Goal: Task Accomplishment & Management: Manage account settings

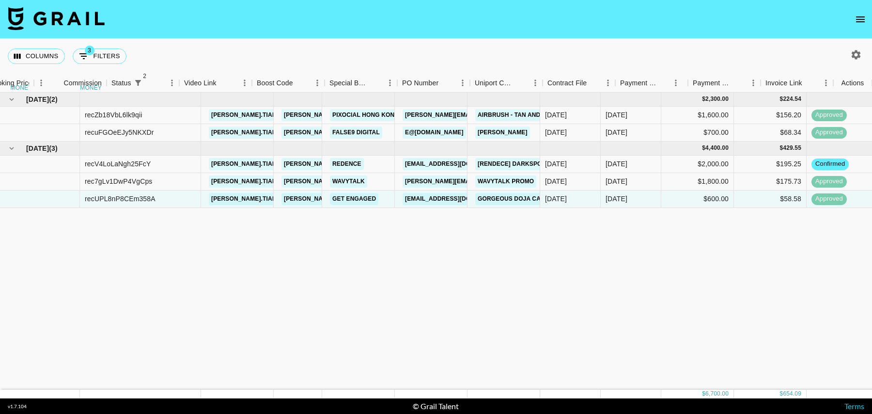
scroll to position [0, 700]
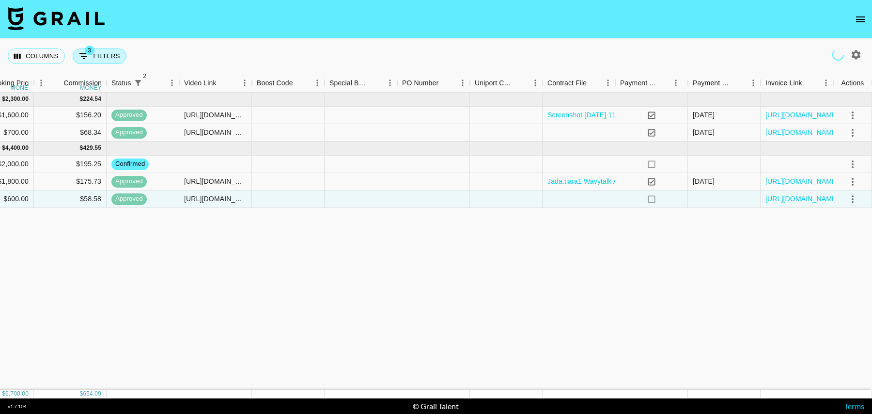
click at [104, 59] on button "3 Filters" at bounding box center [100, 56] width 54 height 16
select select "status"
select select "isNotAnyOf"
select select "status"
select select "isNotAnyOf"
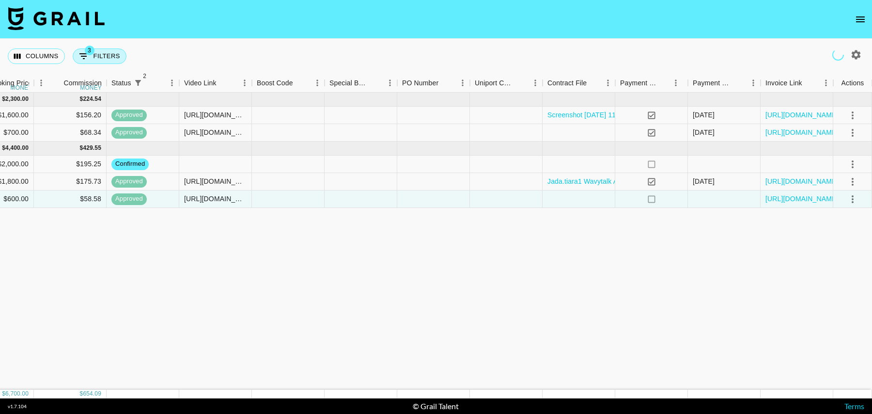
select select "talentName"
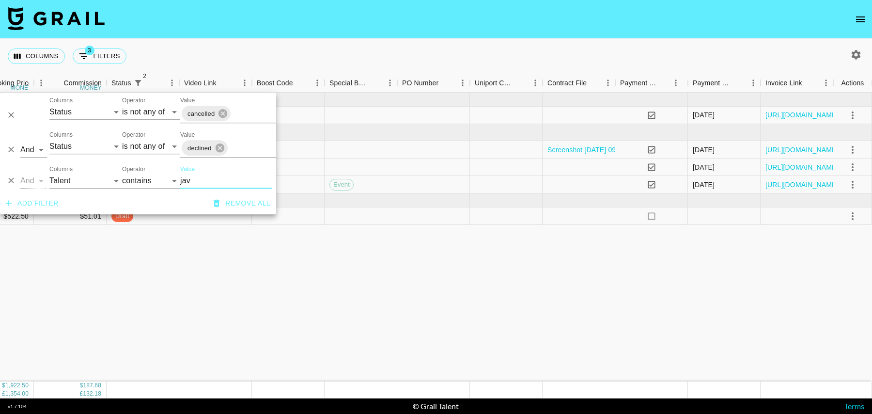
type input "jav"
click at [424, 215] on div at bounding box center [433, 215] width 73 height 17
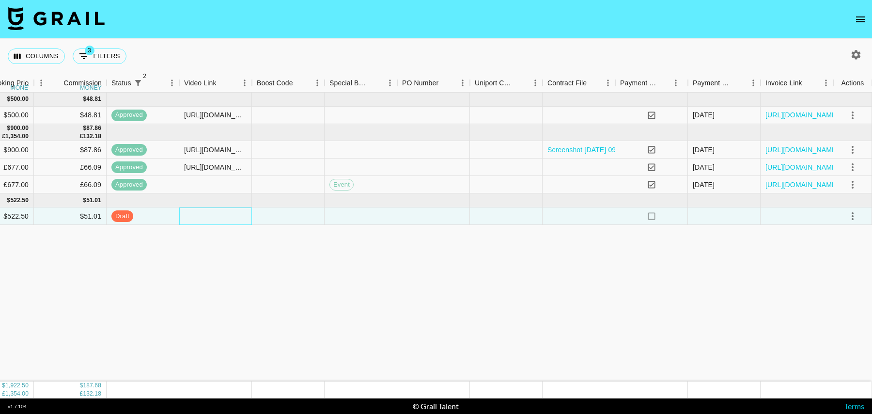
click at [226, 219] on div at bounding box center [215, 215] width 73 height 17
type input "[URL][DOMAIN_NAME]"
click at [852, 216] on icon "select merge strategy" at bounding box center [853, 216] width 2 height 8
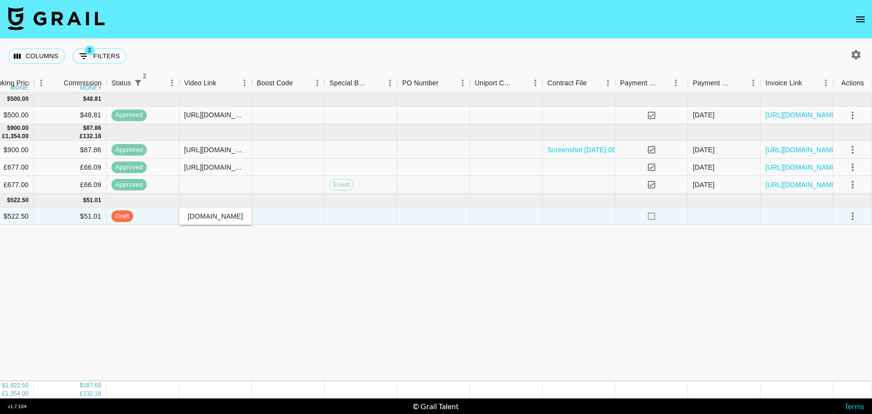
scroll to position [0, 0]
click at [831, 309] on div "Approve" at bounding box center [832, 306] width 30 height 12
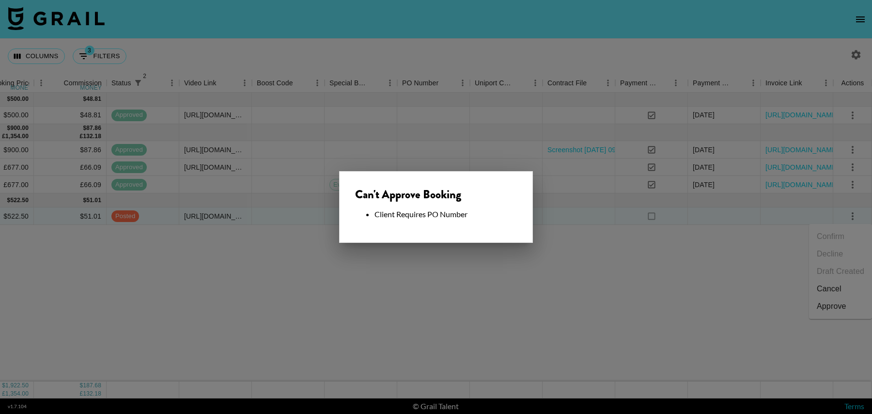
click at [567, 252] on div at bounding box center [436, 207] width 872 height 414
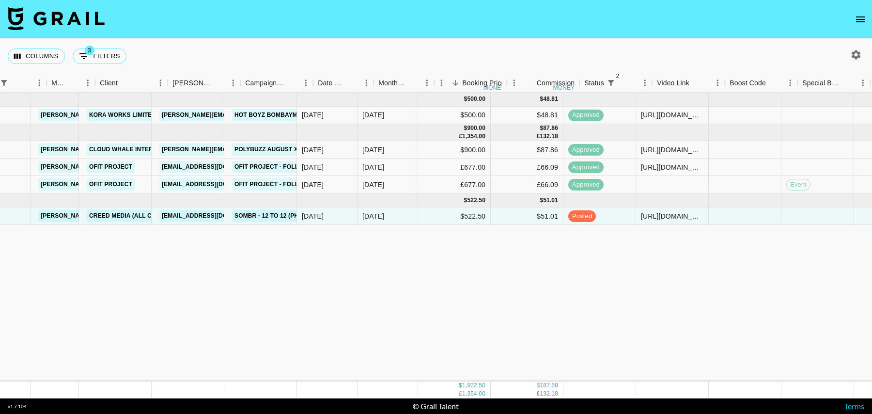
scroll to position [0, 227]
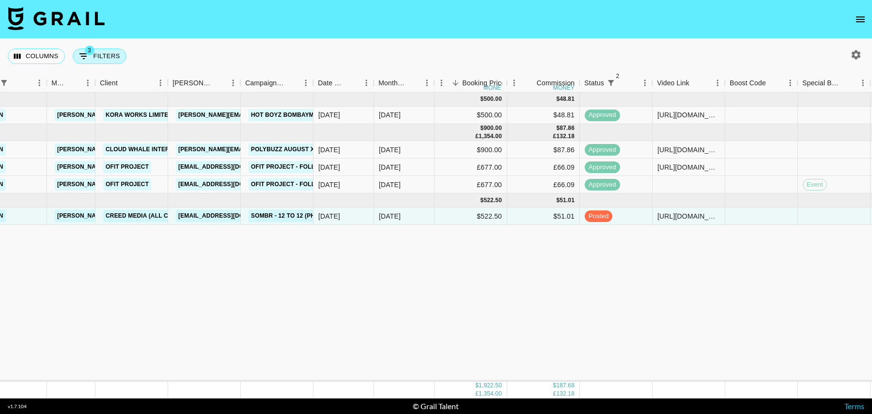
click at [93, 56] on button "3 Filters" at bounding box center [100, 56] width 54 height 16
select select "status"
select select "isNotAnyOf"
select select "status"
select select "isNotAnyOf"
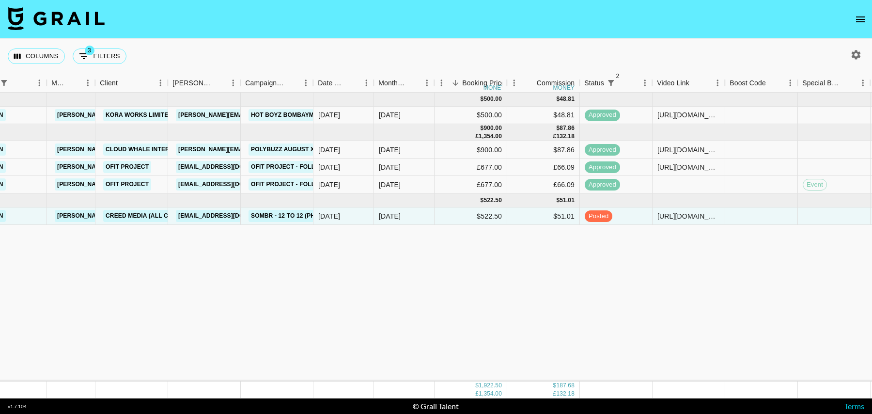
select select "talentName"
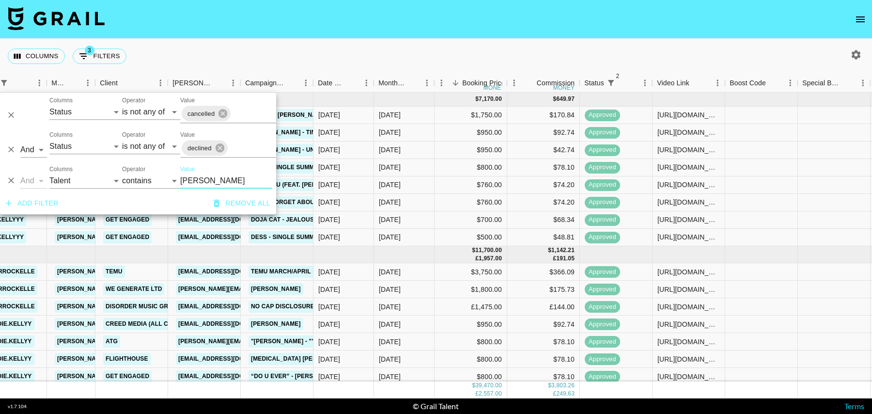
scroll to position [313, 227]
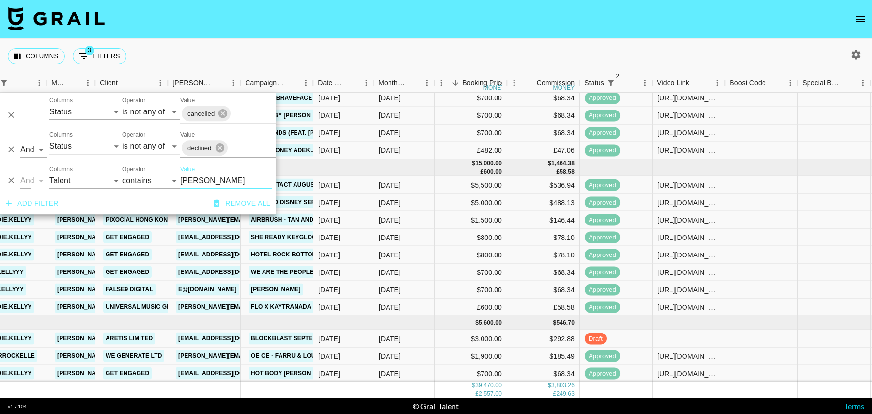
type input "[PERSON_NAME]"
click at [644, 340] on div "draft" at bounding box center [616, 338] width 73 height 17
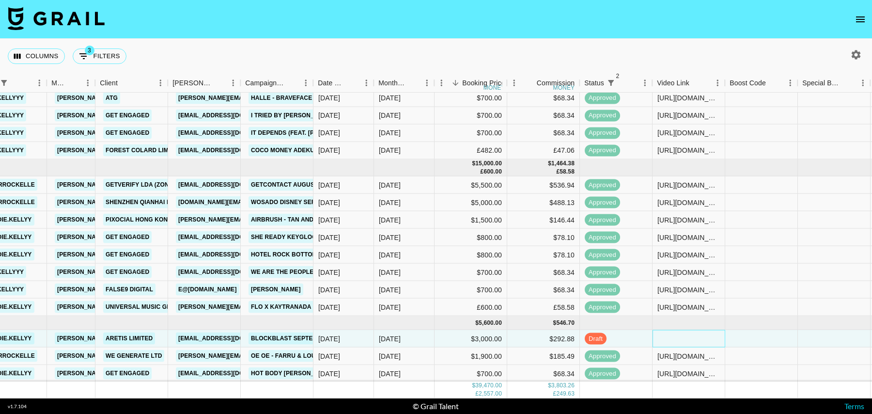
click at [694, 340] on div at bounding box center [689, 338] width 73 height 17
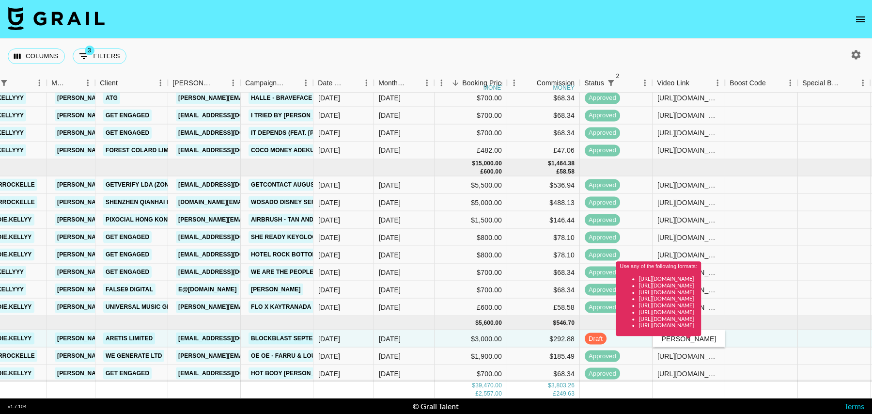
scroll to position [0, 0]
click at [701, 339] on div "Use any of the following formats: [URL][DOMAIN_NAME] [URL][DOMAIN_NAME] [URL][D…" at bounding box center [658, 301] width 85 height 81
click at [764, 338] on div at bounding box center [761, 338] width 73 height 17
click at [777, 344] on div at bounding box center [761, 338] width 73 height 17
click at [701, 339] on div "Use any of the following formats: [URL][DOMAIN_NAME] [URL][DOMAIN_NAME] [URL][D…" at bounding box center [658, 301] width 85 height 81
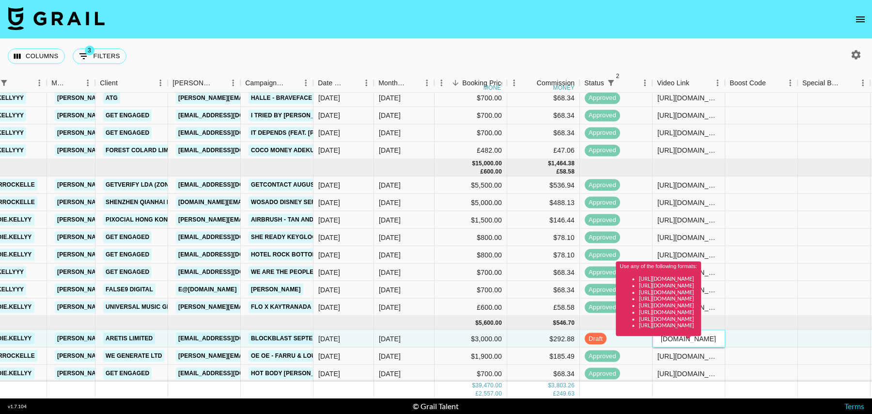
scroll to position [0, 202]
click at [697, 338] on div "Use any of the following formats: [URL][DOMAIN_NAME] [URL][DOMAIN_NAME] [URL][D…" at bounding box center [658, 301] width 85 height 81
click at [746, 343] on div at bounding box center [761, 338] width 73 height 17
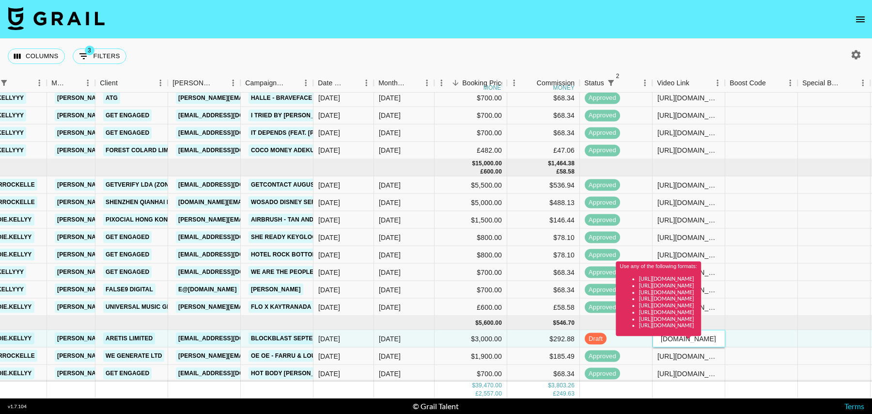
click at [701, 342] on div "Use any of the following formats: [URL][DOMAIN_NAME] [URL][DOMAIN_NAME] [URL][D…" at bounding box center [658, 301] width 85 height 81
paste input "[URL][DOMAIN_NAME][DOMAIN_NAME]"
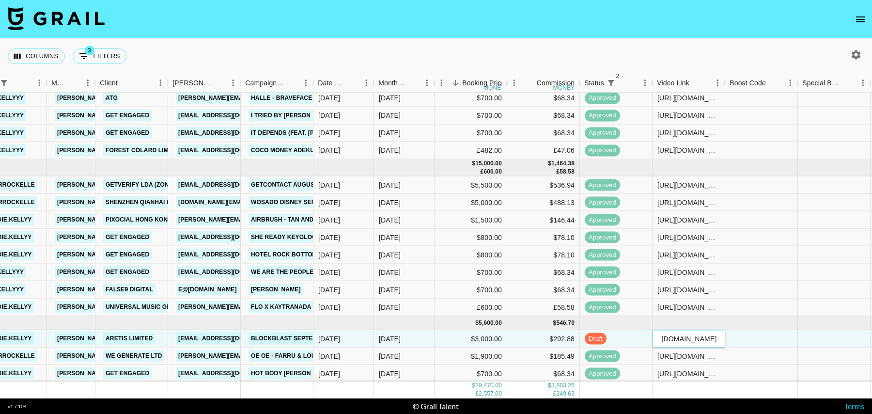
type input "[URL][DOMAIN_NAME][DOMAIN_NAME]"
click at [798, 336] on div at bounding box center [834, 338] width 73 height 17
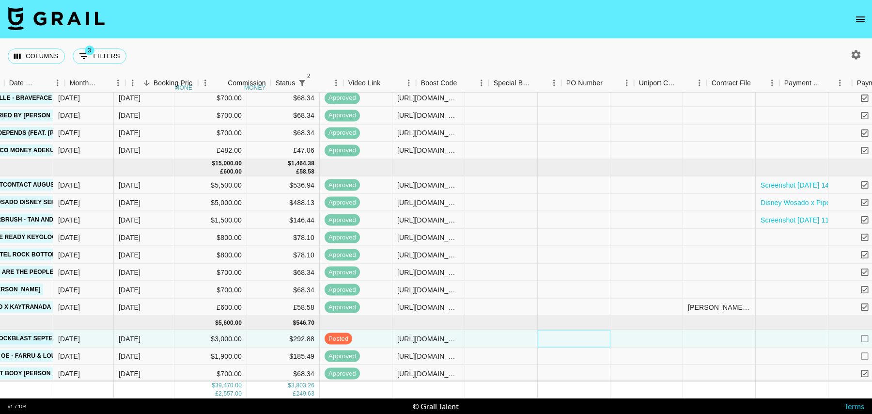
scroll to position [313, 544]
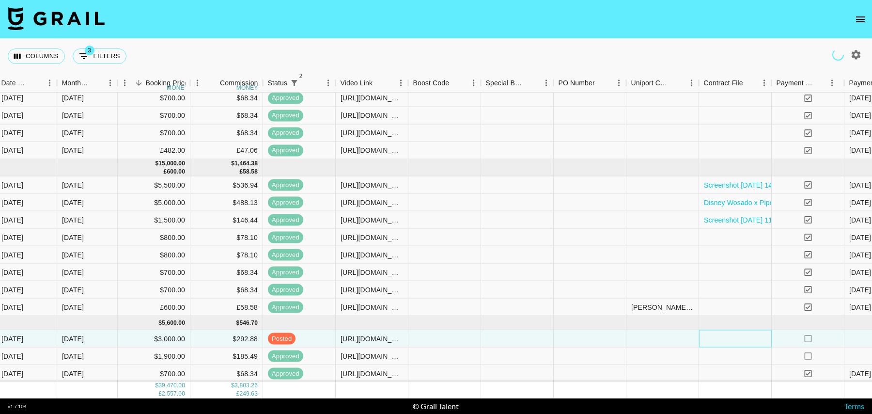
click at [731, 337] on div at bounding box center [735, 338] width 73 height 17
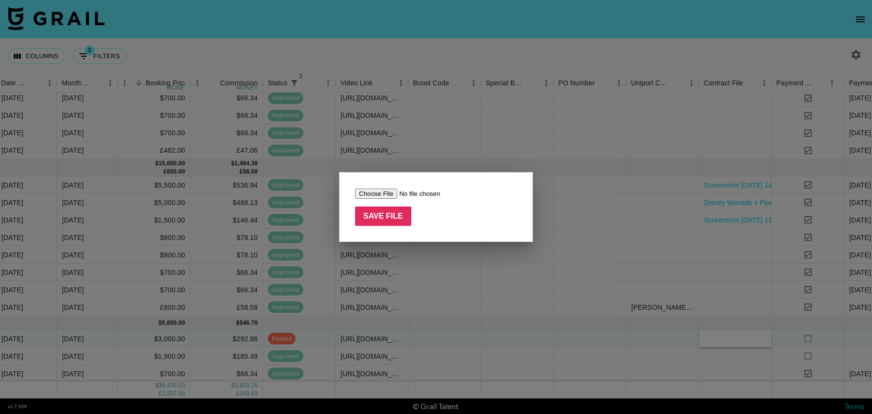
click at [370, 190] on input "file" at bounding box center [416, 193] width 123 height 10
type input "C:\fakepath\IO-ARETIS_Tancredi_Centra_[DATE] (2).docx"
click at [377, 218] on input "Save File" at bounding box center [383, 215] width 56 height 19
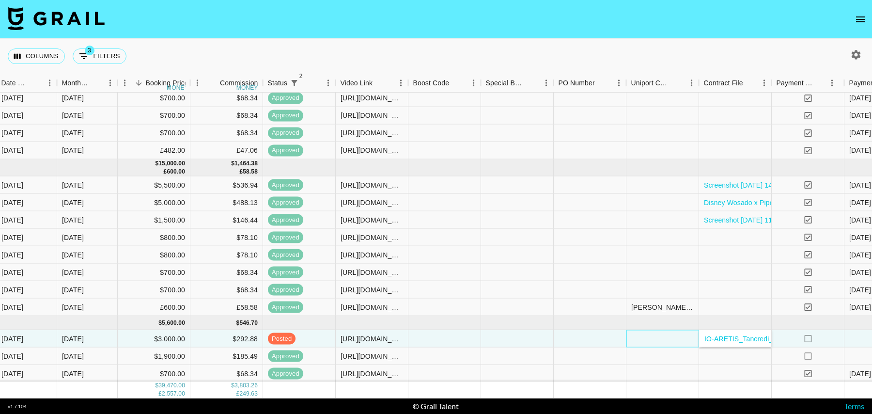
click at [657, 333] on div at bounding box center [662, 338] width 73 height 17
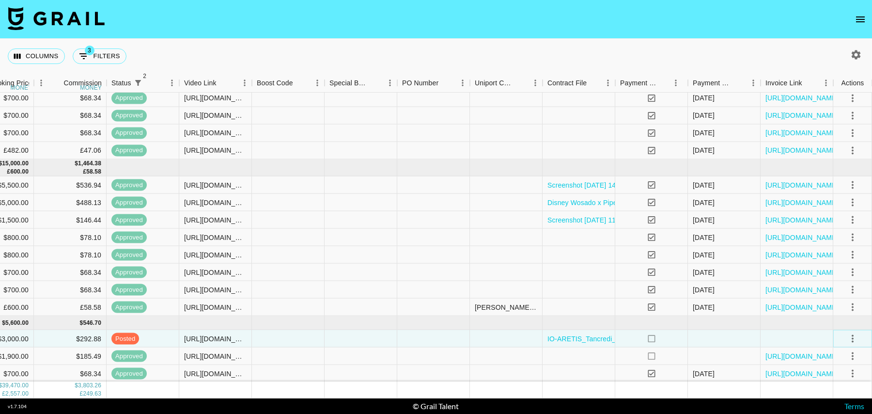
click at [855, 334] on icon "select merge strategy" at bounding box center [853, 338] width 12 height 12
click at [834, 317] on div "Approve" at bounding box center [832, 317] width 30 height 12
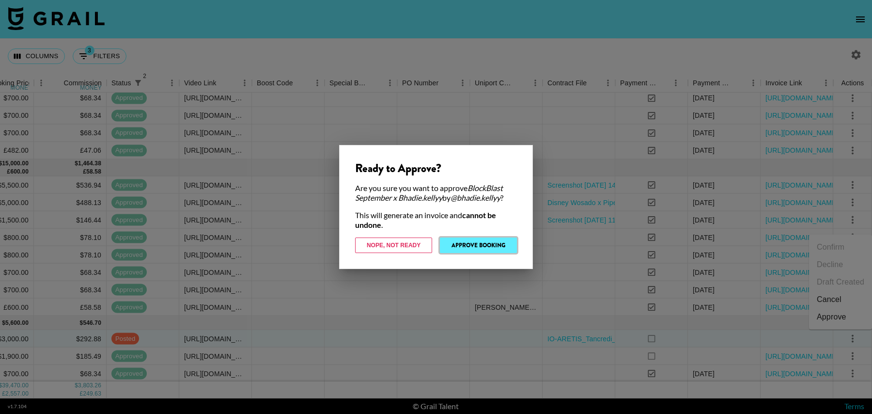
click at [478, 248] on button "Approve Booking" at bounding box center [478, 245] width 77 height 16
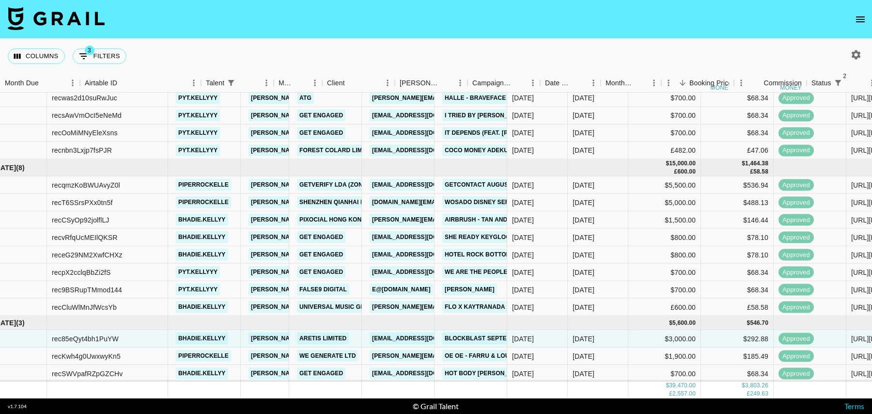
scroll to position [313, 0]
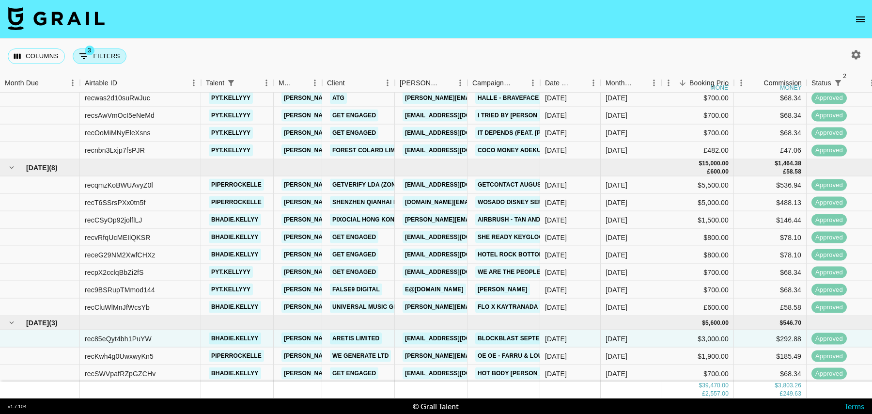
click at [97, 55] on button "3 Filters" at bounding box center [100, 56] width 54 height 16
select select "status"
select select "isNotAnyOf"
select select "status"
select select "isNotAnyOf"
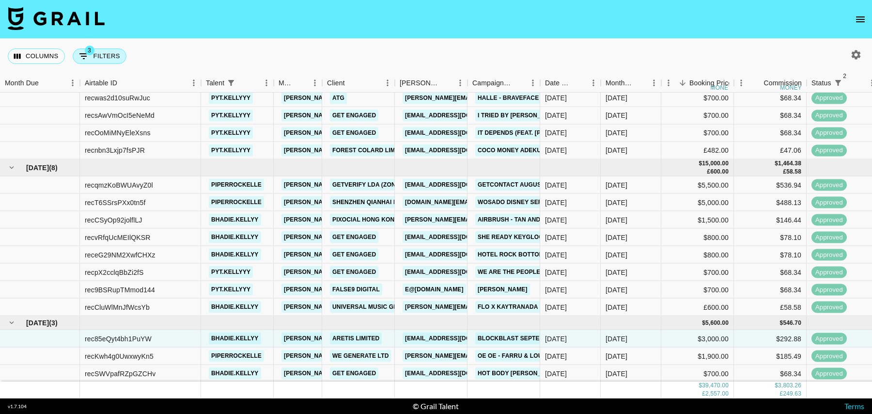
select select "talentName"
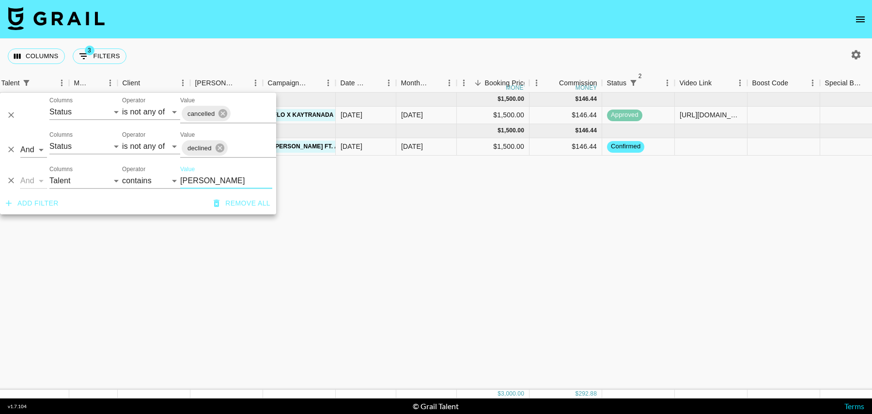
scroll to position [0, 220]
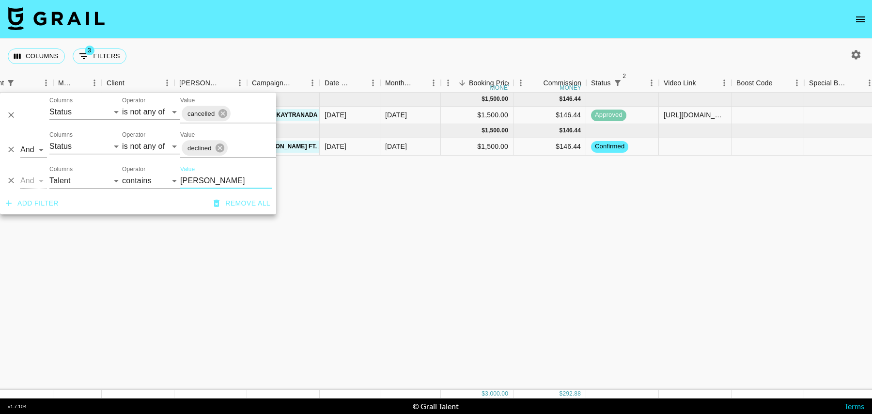
type input "[PERSON_NAME]"
click at [687, 151] on div at bounding box center [695, 146] width 73 height 17
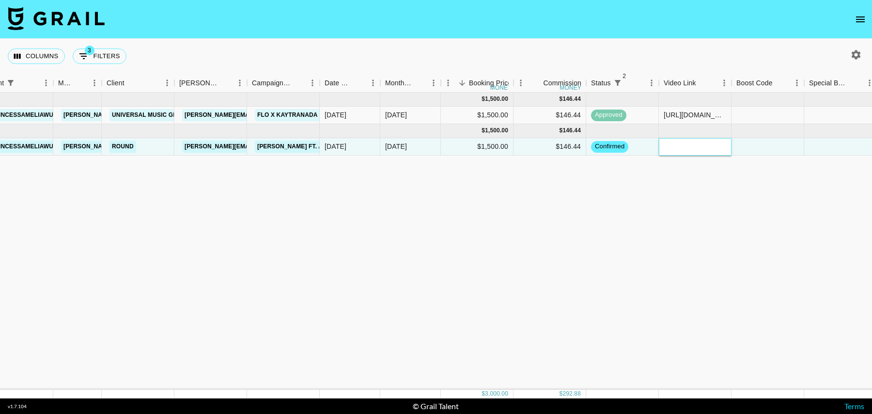
click at [696, 148] on input "text" at bounding box center [694, 146] width 71 height 8
paste input "[URL][DOMAIN_NAME]"
type input "[URL][DOMAIN_NAME]"
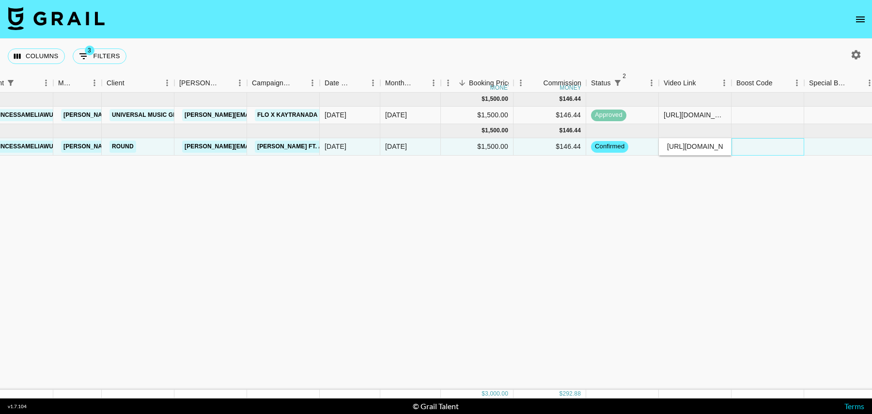
click at [794, 141] on div at bounding box center [767, 146] width 73 height 17
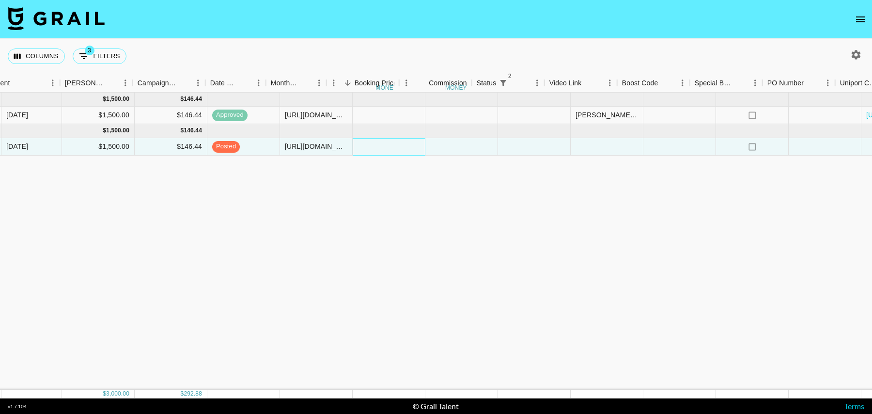
scroll to position [0, 700]
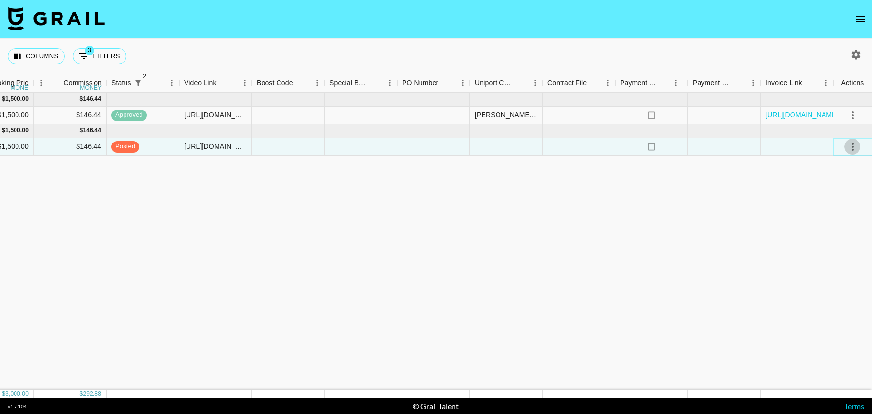
click at [857, 148] on icon "select merge strategy" at bounding box center [853, 147] width 12 height 12
click at [837, 238] on div "Approve" at bounding box center [832, 237] width 30 height 12
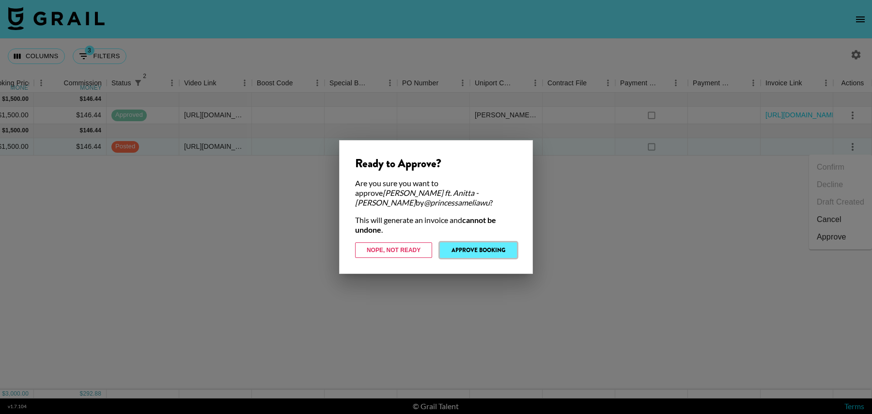
click at [491, 244] on button "Approve Booking" at bounding box center [478, 250] width 77 height 16
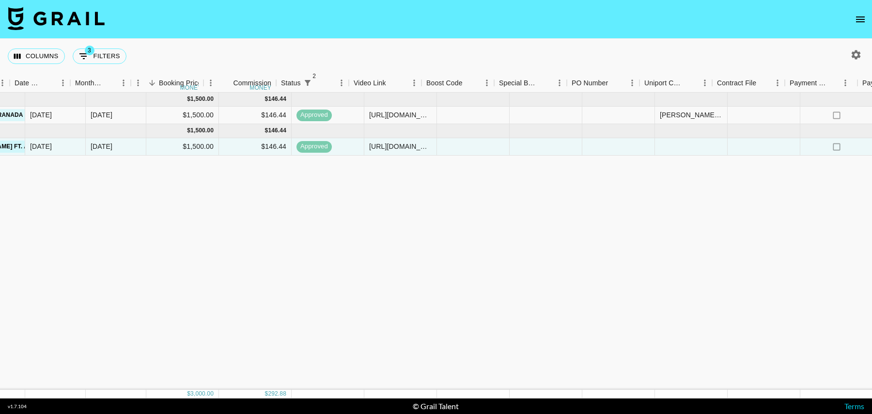
scroll to position [0, 543]
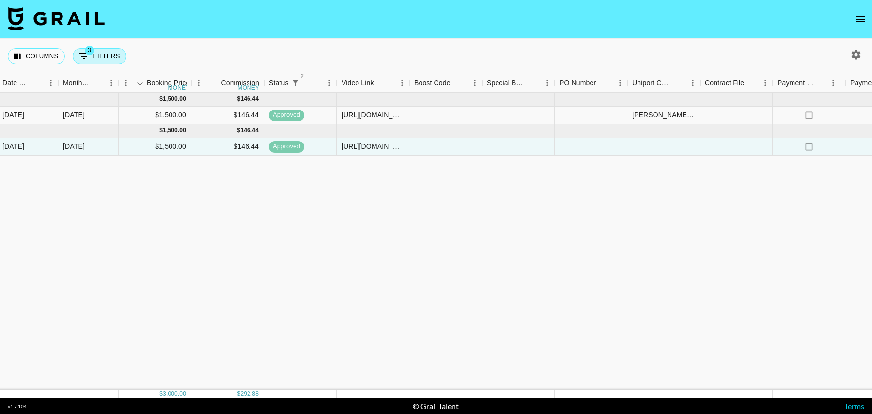
click at [102, 54] on button "3 Filters" at bounding box center [100, 56] width 54 height 16
select select "status"
select select "isNotAnyOf"
select select "status"
select select "isNotAnyOf"
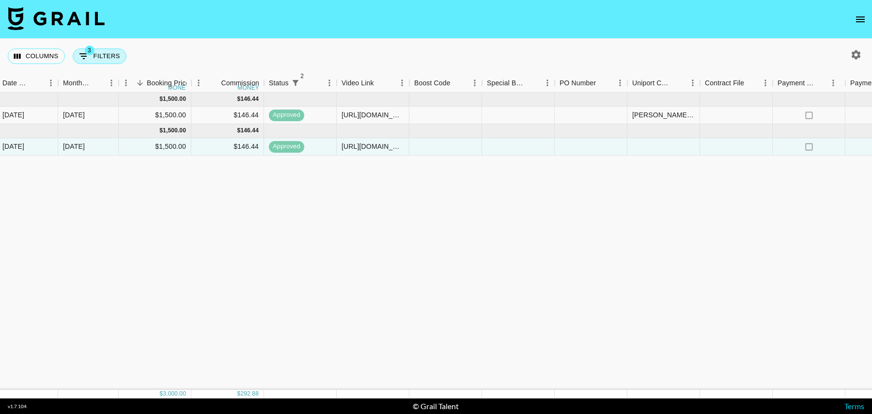
select select "talentName"
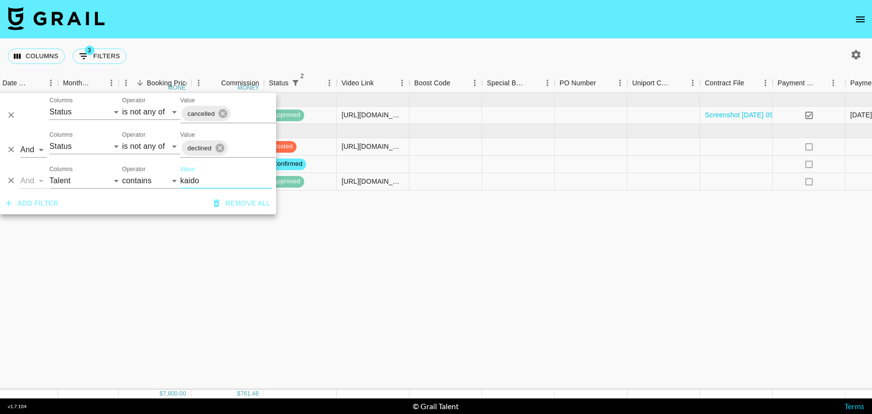
type input "kaido"
click at [436, 159] on div at bounding box center [445, 163] width 73 height 17
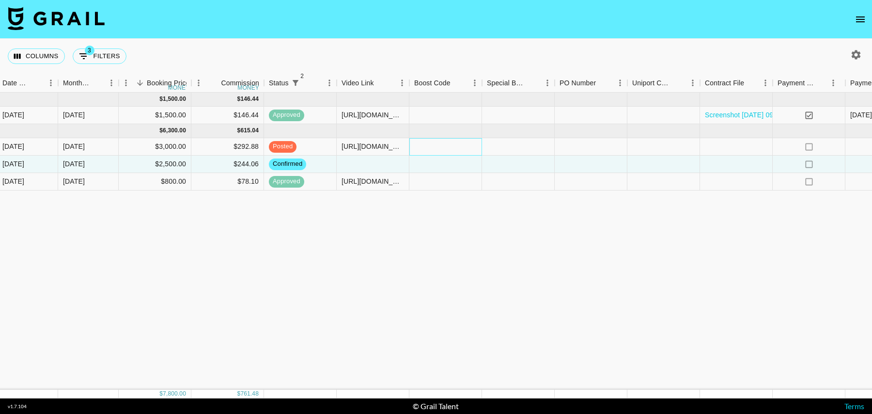
click at [425, 146] on div at bounding box center [445, 146] width 73 height 17
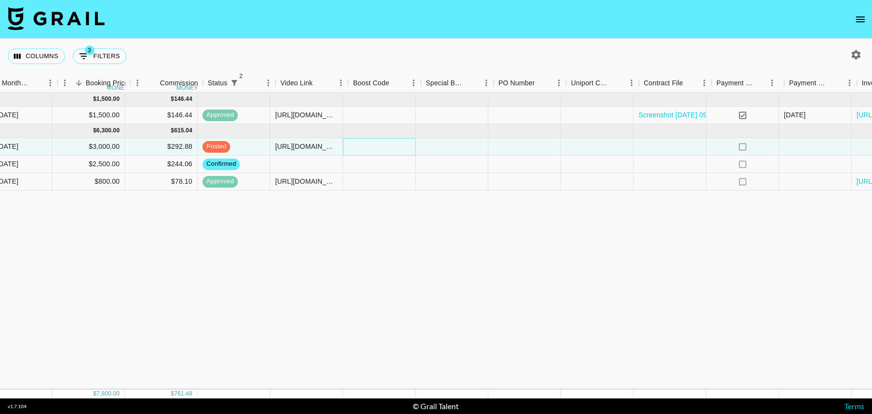
scroll to position [0, 616]
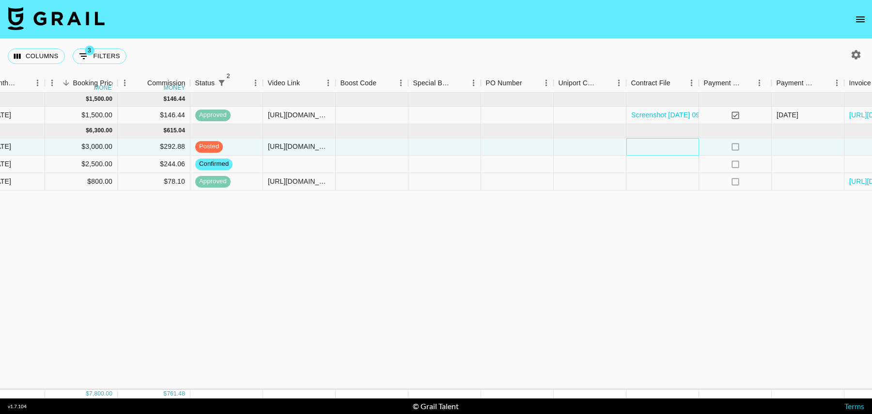
click at [660, 138] on div at bounding box center [662, 146] width 73 height 17
click at [660, 144] on div at bounding box center [662, 146] width 73 height 17
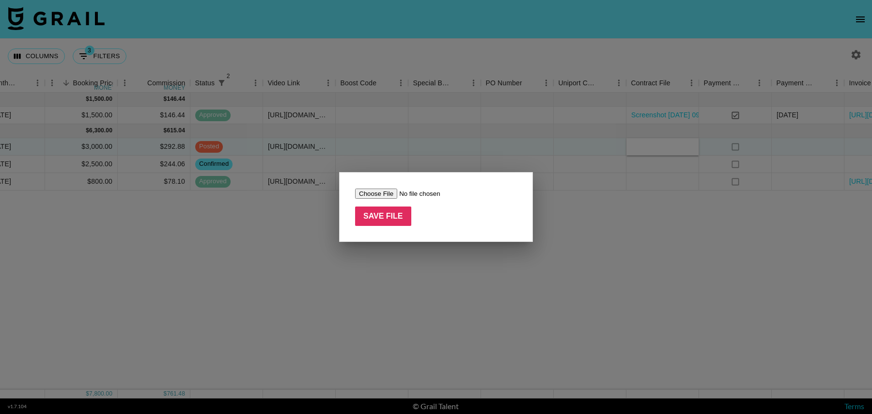
click at [374, 189] on input "file" at bounding box center [416, 193] width 123 height 10
type input "C:\fakepath\IO-ARETIS& Associated Talent LTD 202509.docx"
click at [379, 218] on input "Save File" at bounding box center [383, 215] width 56 height 19
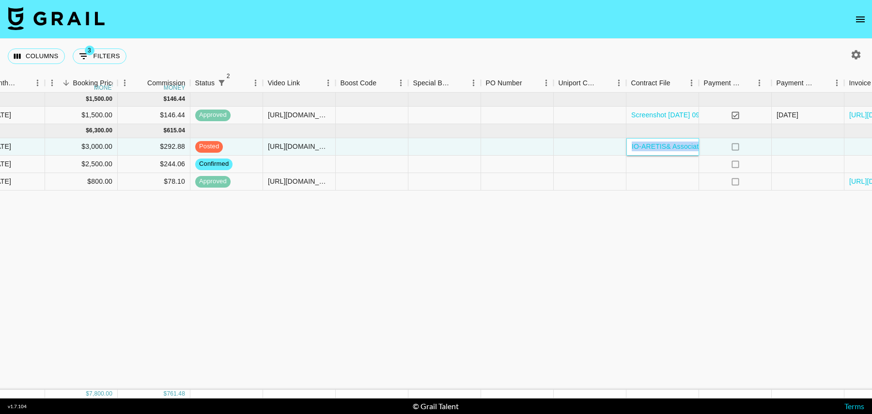
scroll to position [0, 700]
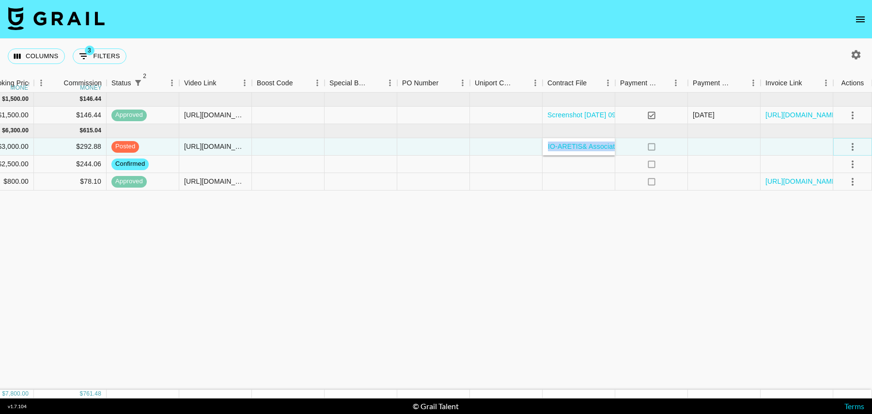
click at [854, 144] on icon "select merge strategy" at bounding box center [853, 147] width 12 height 12
click at [829, 236] on div "Approve" at bounding box center [832, 237] width 30 height 12
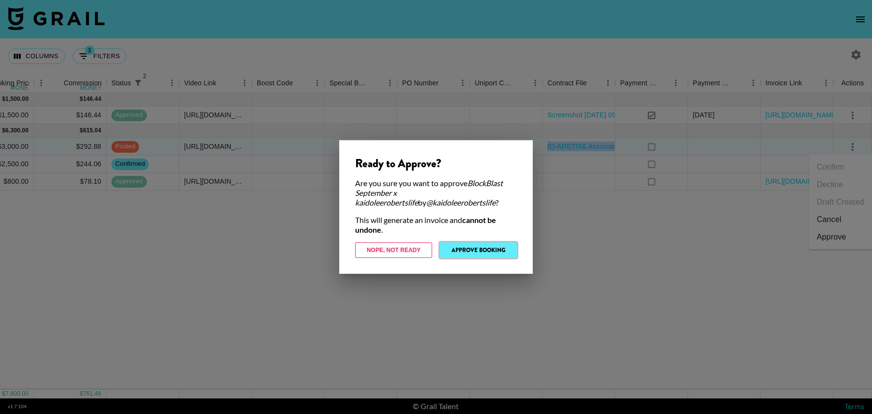
click at [497, 251] on button "Approve Booking" at bounding box center [478, 250] width 77 height 16
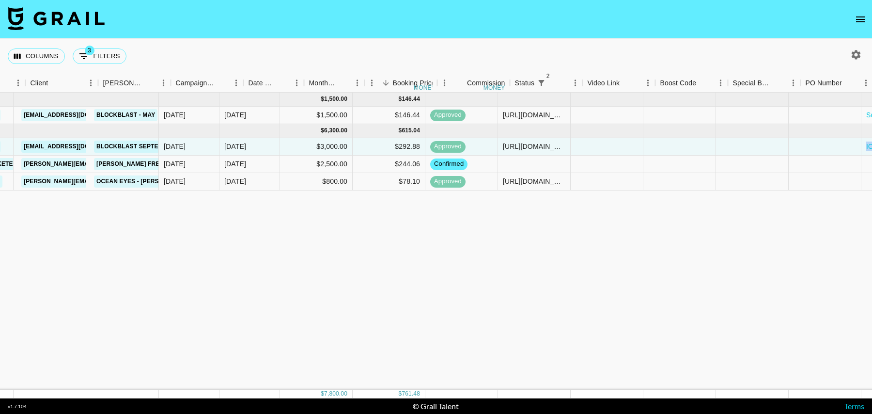
scroll to position [0, 155]
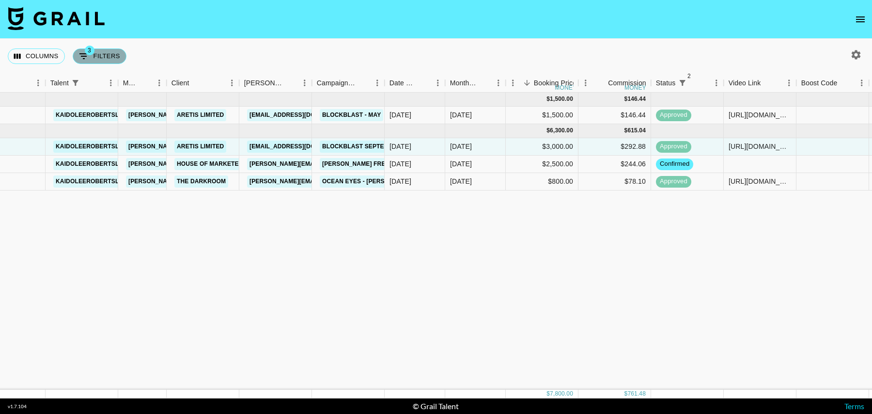
click at [91, 52] on span "3" at bounding box center [90, 51] width 10 height 10
select select "status"
select select "isNotAnyOf"
select select "status"
select select "isNotAnyOf"
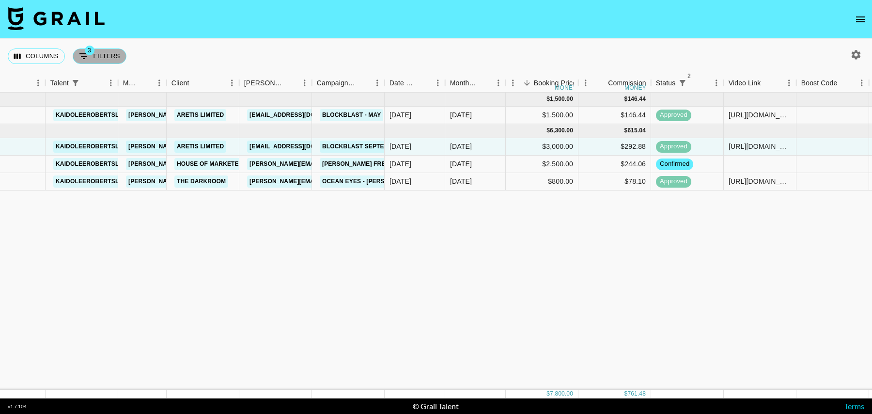
select select "talentName"
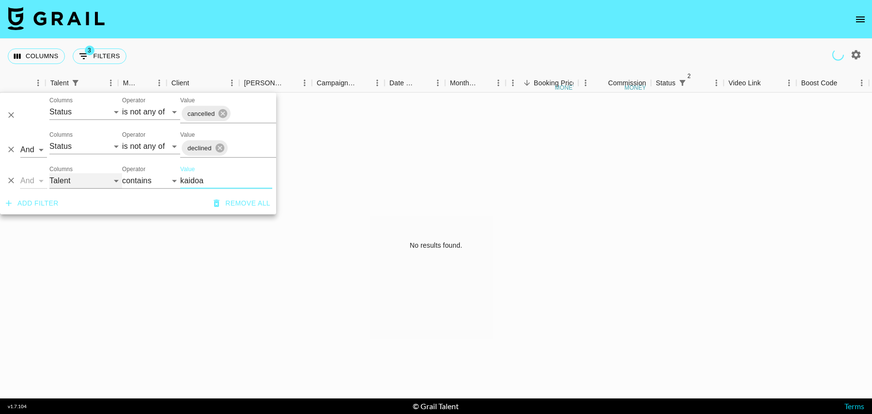
click at [85, 184] on select "Grail Platform ID Airtable ID Talent Manager Client [PERSON_NAME] Campaign (Typ…" at bounding box center [85, 181] width 73 height 16
click at [203, 183] on input "kaidoa" at bounding box center [226, 181] width 92 height 16
paste input "recwEhuuy7rXAvjbc"
type input "recwEhuuy7rXAvjbc"
click at [315, 174] on div "No results found." at bounding box center [436, 246] width 872 height 306
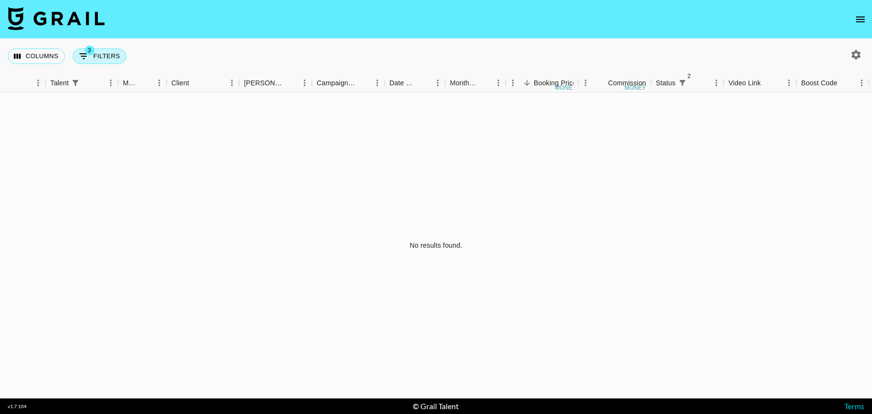
click at [93, 57] on button "3 Filters" at bounding box center [100, 56] width 54 height 16
select select "status"
select select "isNotAnyOf"
select select "status"
select select "isNotAnyOf"
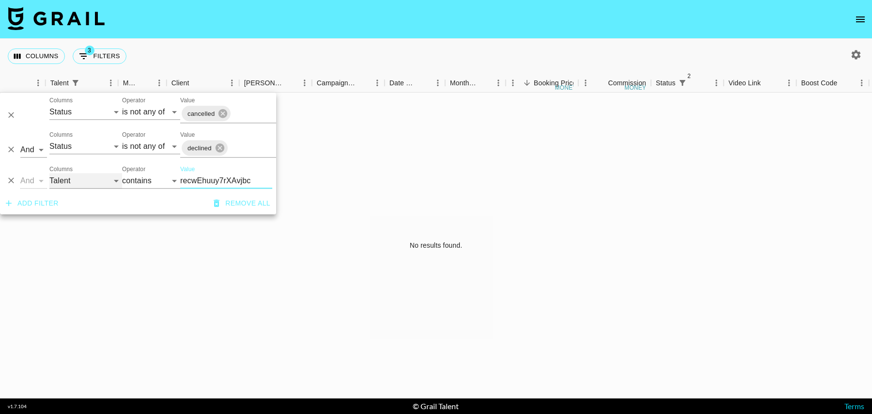
click at [98, 178] on select "Grail Platform ID Airtable ID Talent Manager Client [PERSON_NAME] Campaign (Typ…" at bounding box center [85, 181] width 73 height 16
select select "airtableId"
click at [49, 173] on select "Grail Platform ID Airtable ID Talent Manager Client [PERSON_NAME] Campaign (Typ…" at bounding box center [85, 181] width 73 height 16
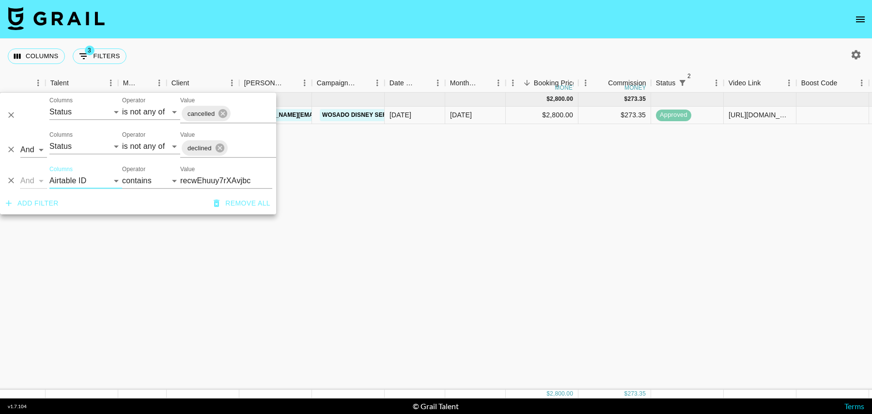
click at [305, 165] on div "[DATE] ( 1 ) $ 2,800.00 $ 273.35 recwEhuuy7rXAvjbc [PERSON_NAME].reghuram [EMAI…" at bounding box center [631, 241] width 1572 height 297
